Goal: Navigation & Orientation: Find specific page/section

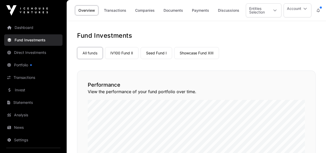
scroll to position [170, 0]
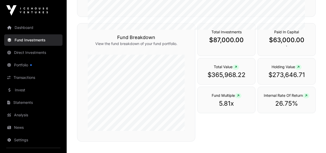
scroll to position [170, 0]
click at [26, 29] on link "Dashboard" at bounding box center [33, 27] width 58 height 11
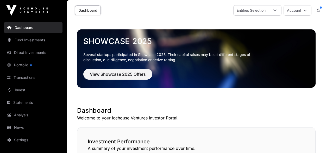
scroll to position [13, 0]
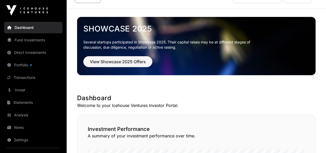
click at [30, 77] on link "Transactions" at bounding box center [33, 77] width 58 height 11
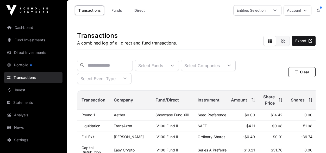
click at [28, 29] on link "Dashboard" at bounding box center [33, 27] width 58 height 11
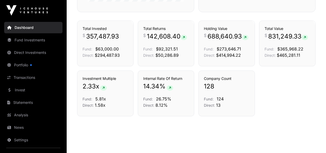
scroll to position [363, 0]
